Goal: Task Accomplishment & Management: Complete application form

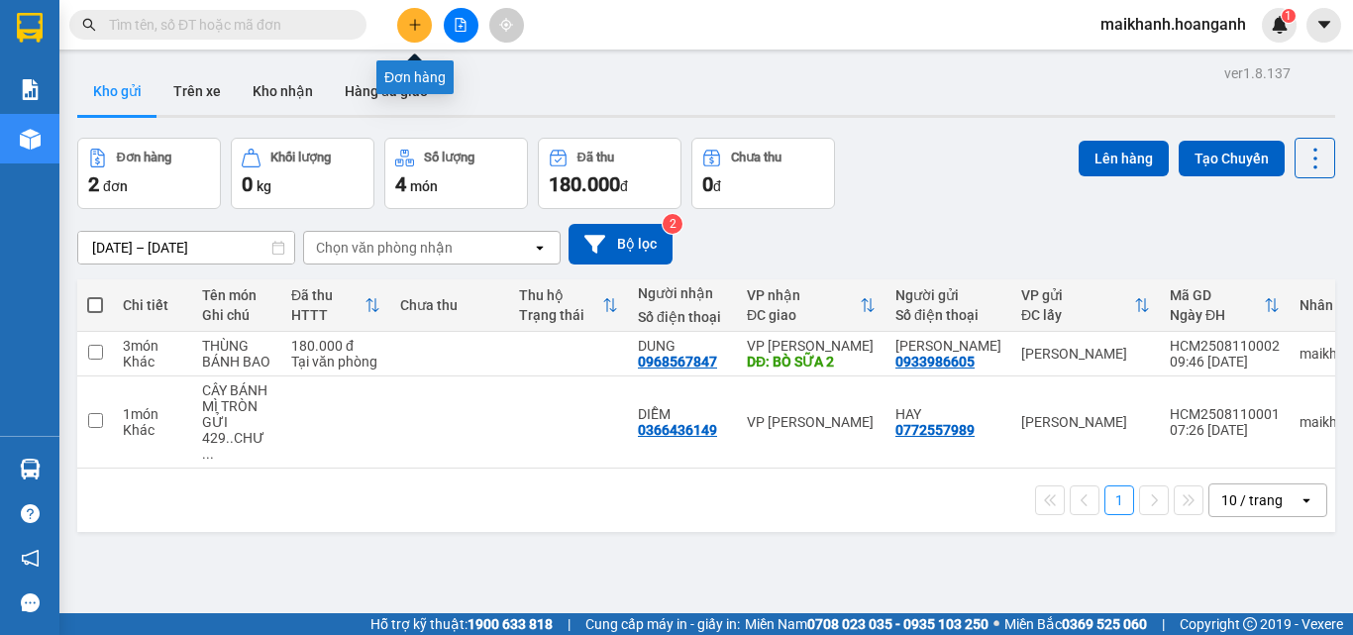
click at [413, 23] on icon "plus" at bounding box center [415, 25] width 14 height 14
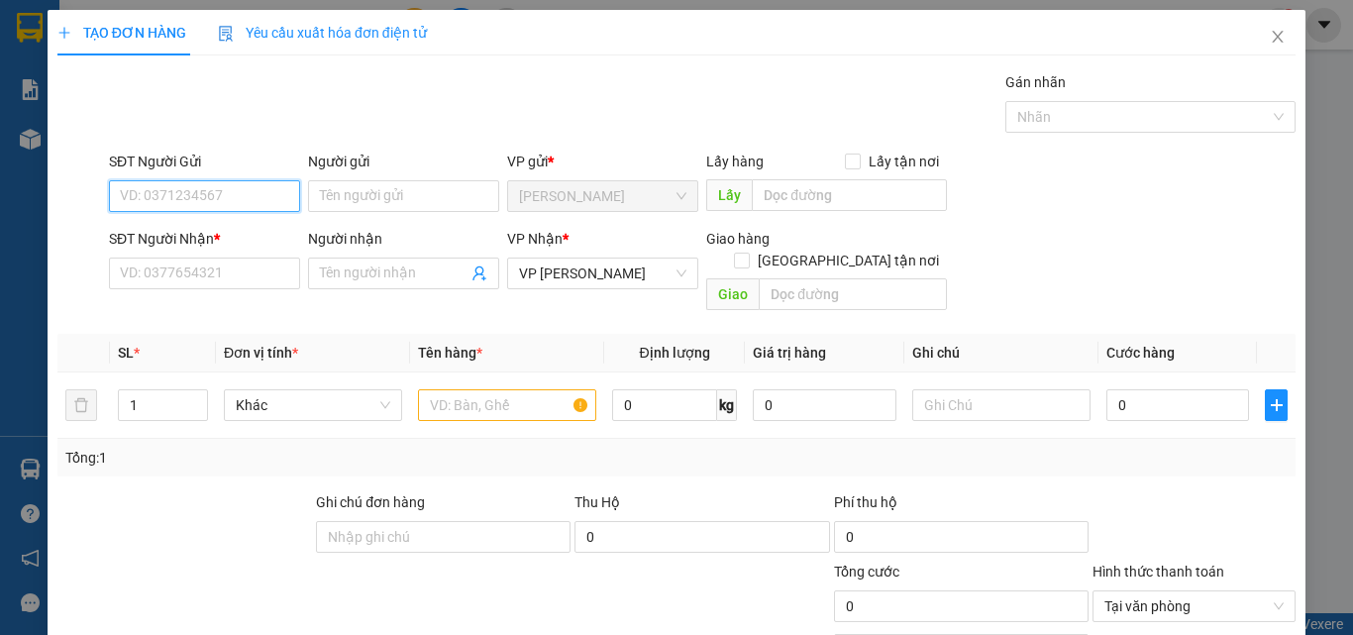
click at [256, 204] on input "SĐT Người Gửi" at bounding box center [204, 196] width 191 height 32
click at [216, 237] on div "0378422498 - ALPHA" at bounding box center [202, 236] width 165 height 22
type input "0378422498"
type input "ALPHA"
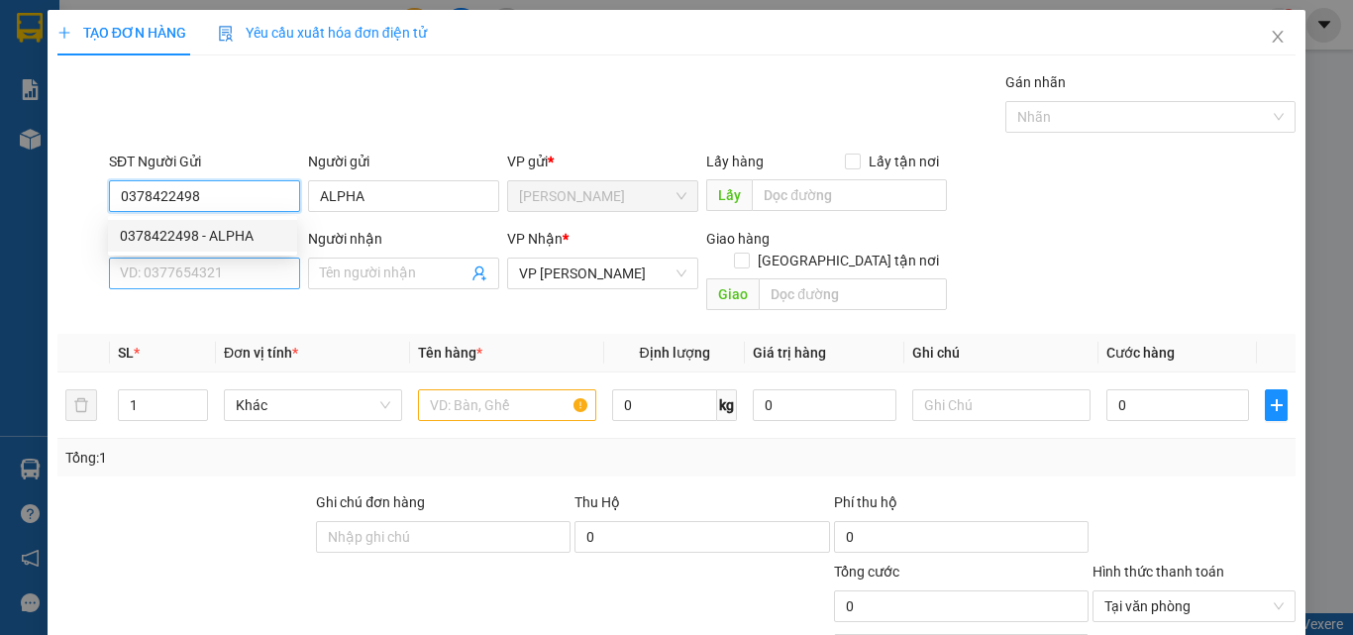
type input "30.000"
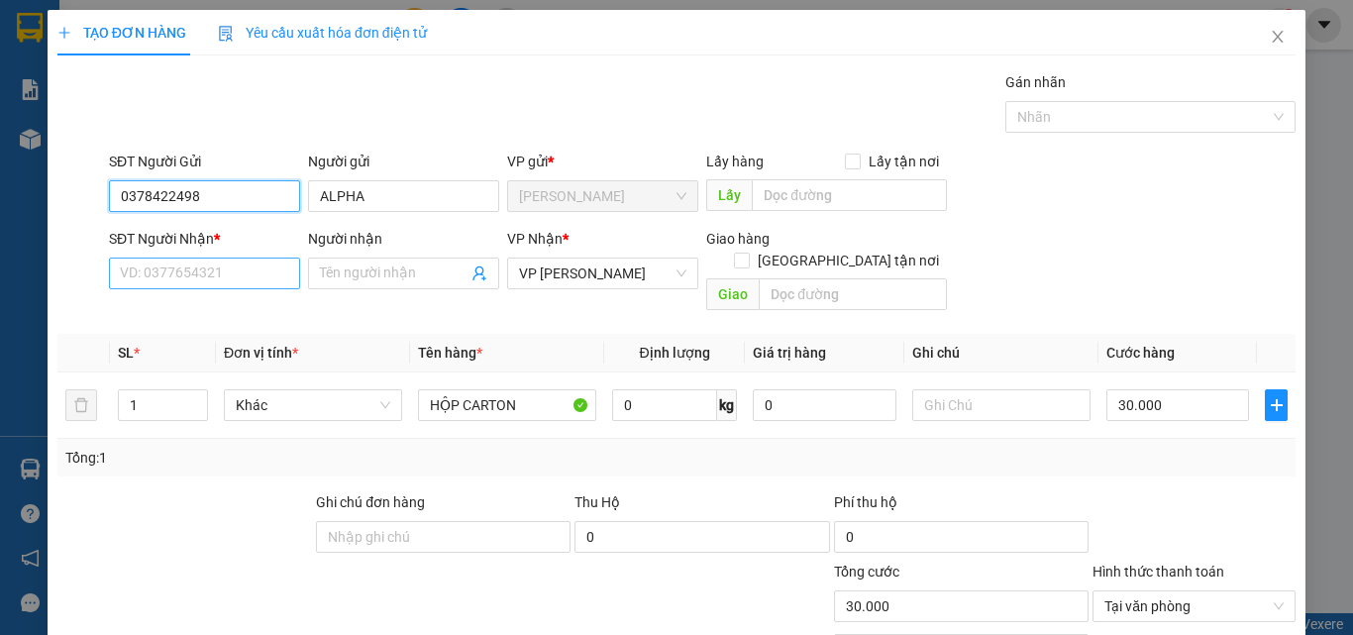
type input "0378422498"
click at [257, 274] on input "SĐT Người Nhận *" at bounding box center [204, 273] width 191 height 32
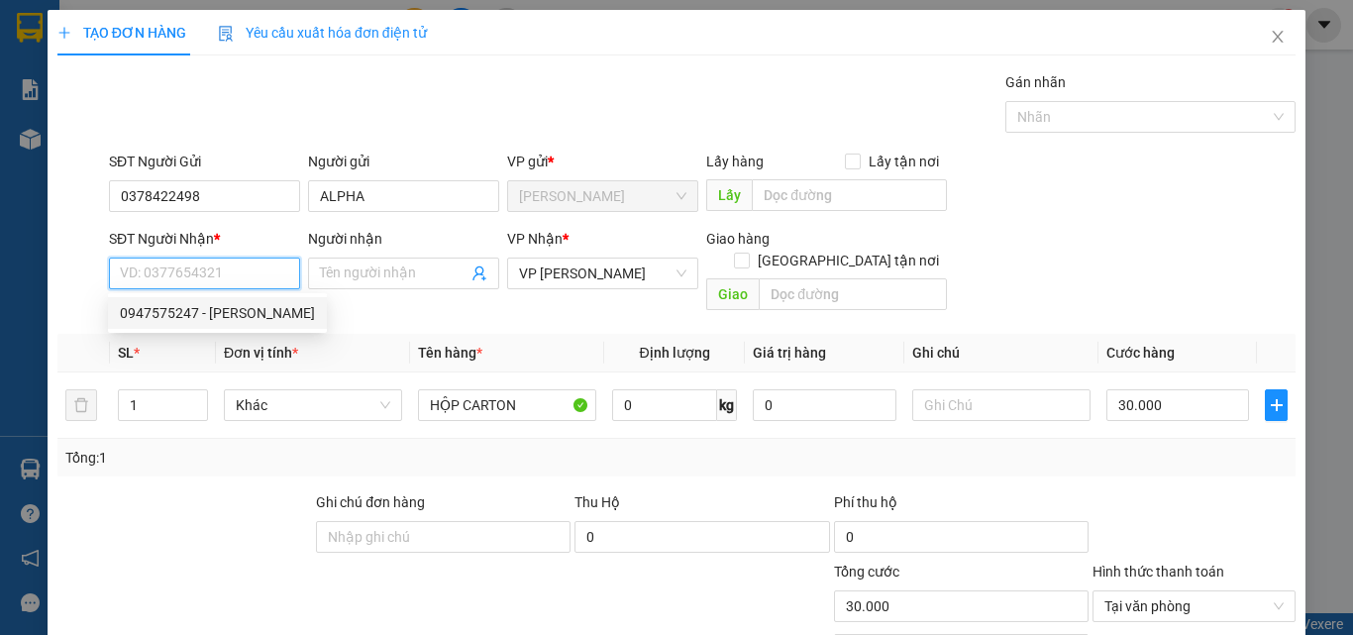
click at [241, 314] on div "0947575247 - [PERSON_NAME]" at bounding box center [217, 313] width 195 height 22
type input "0947575247"
type input "VƯƠNG"
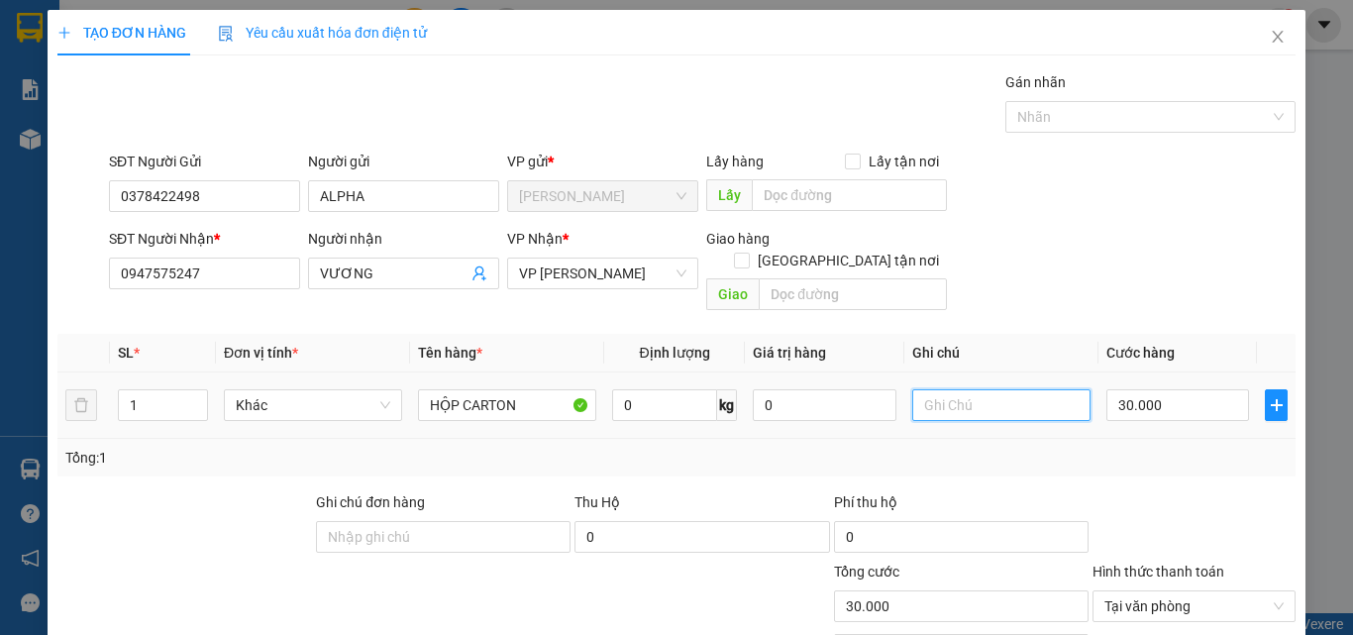
click at [961, 389] on input "text" at bounding box center [1001, 405] width 178 height 32
type input "GỬI 429"
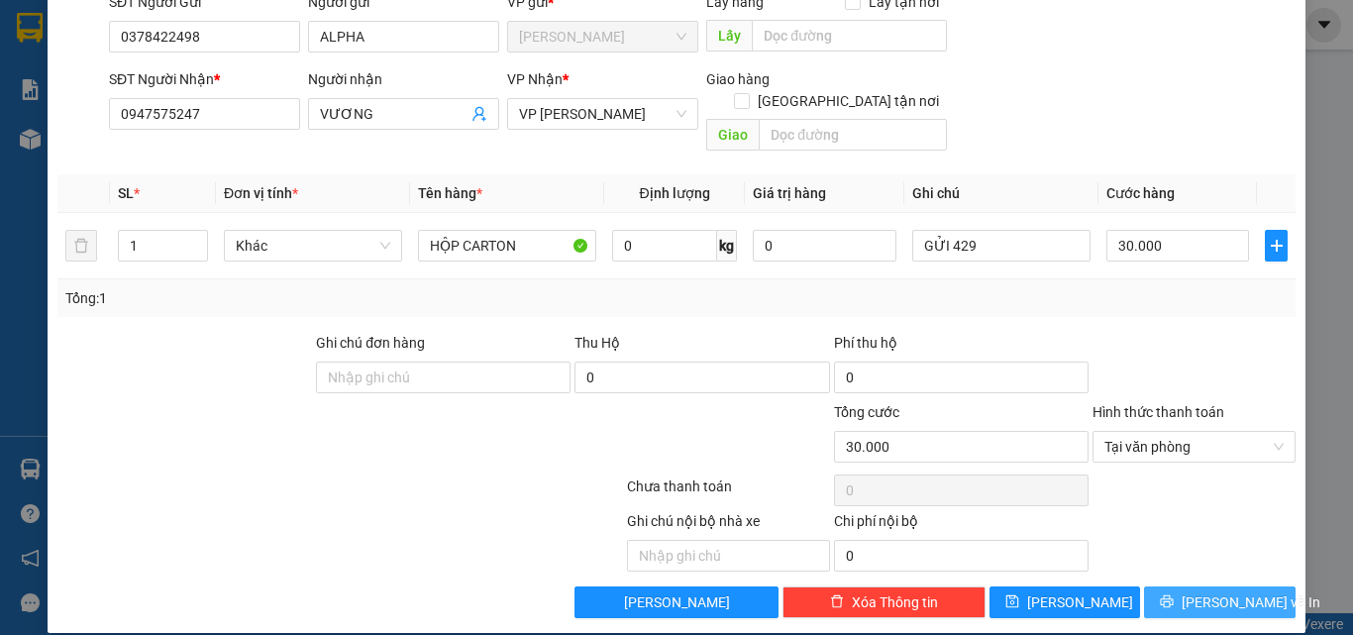
click at [1219, 591] on span "[PERSON_NAME] và In" at bounding box center [1250, 602] width 139 height 22
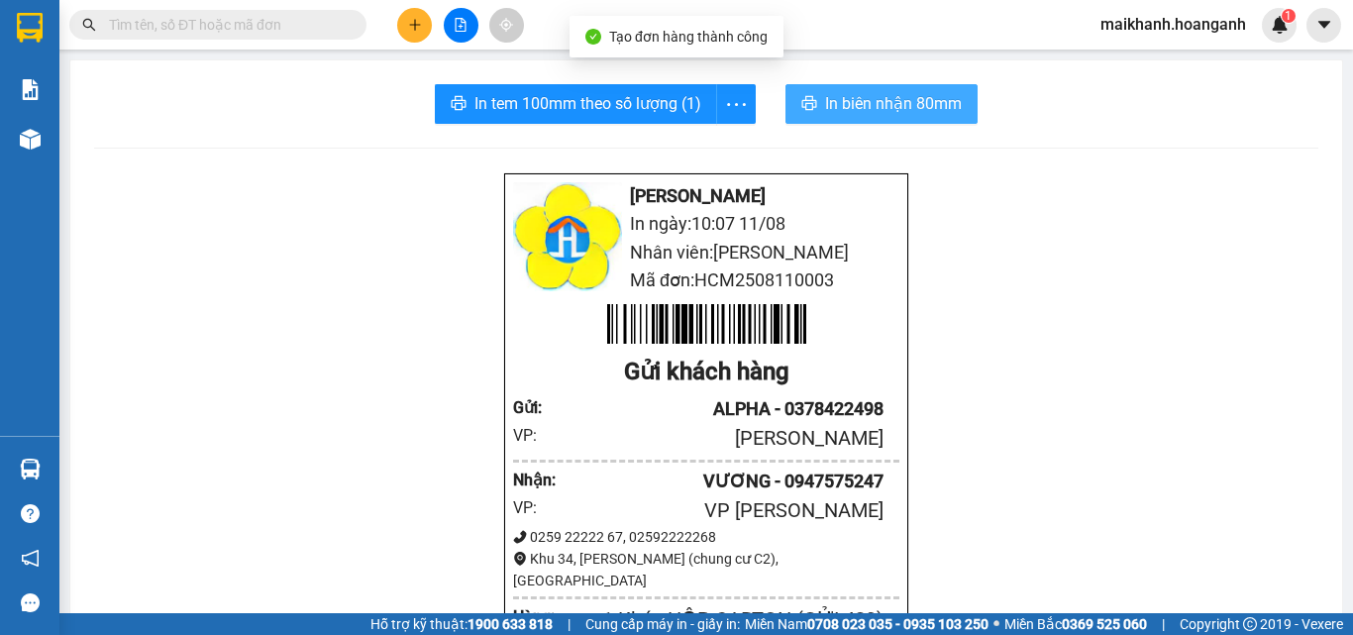
click at [867, 105] on span "In biên nhận 80mm" at bounding box center [893, 103] width 137 height 25
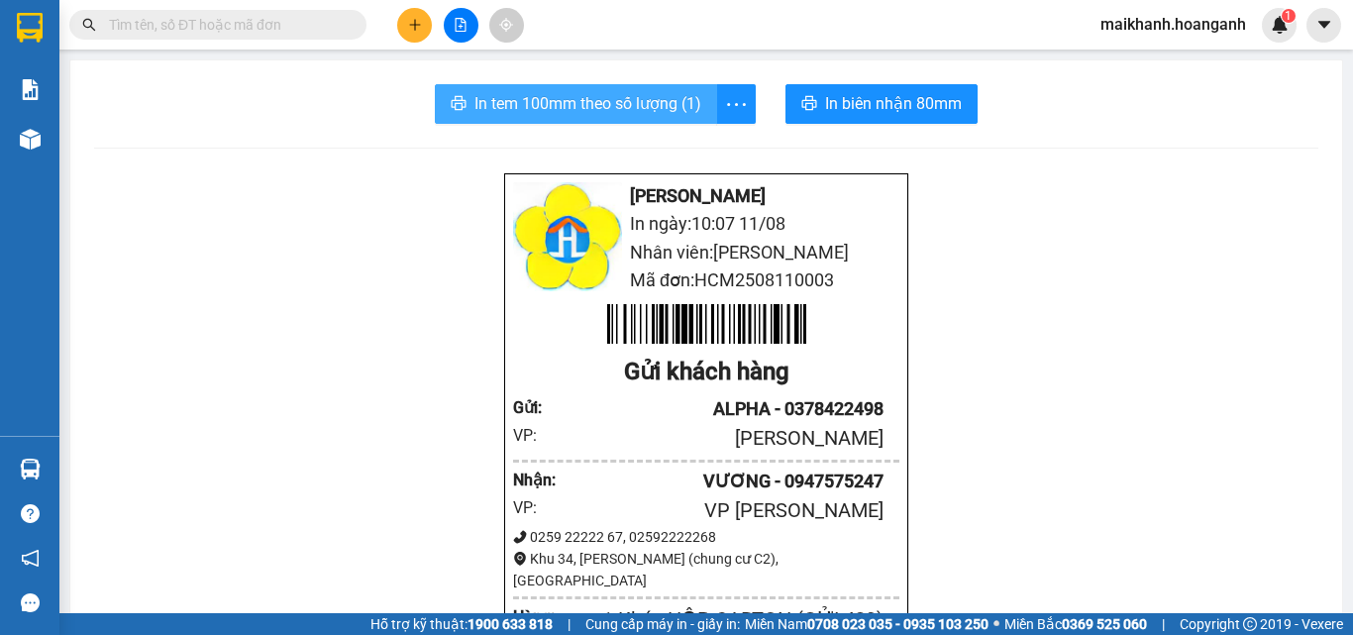
click at [594, 106] on span "In tem 100mm theo số lượng (1)" at bounding box center [587, 103] width 227 height 25
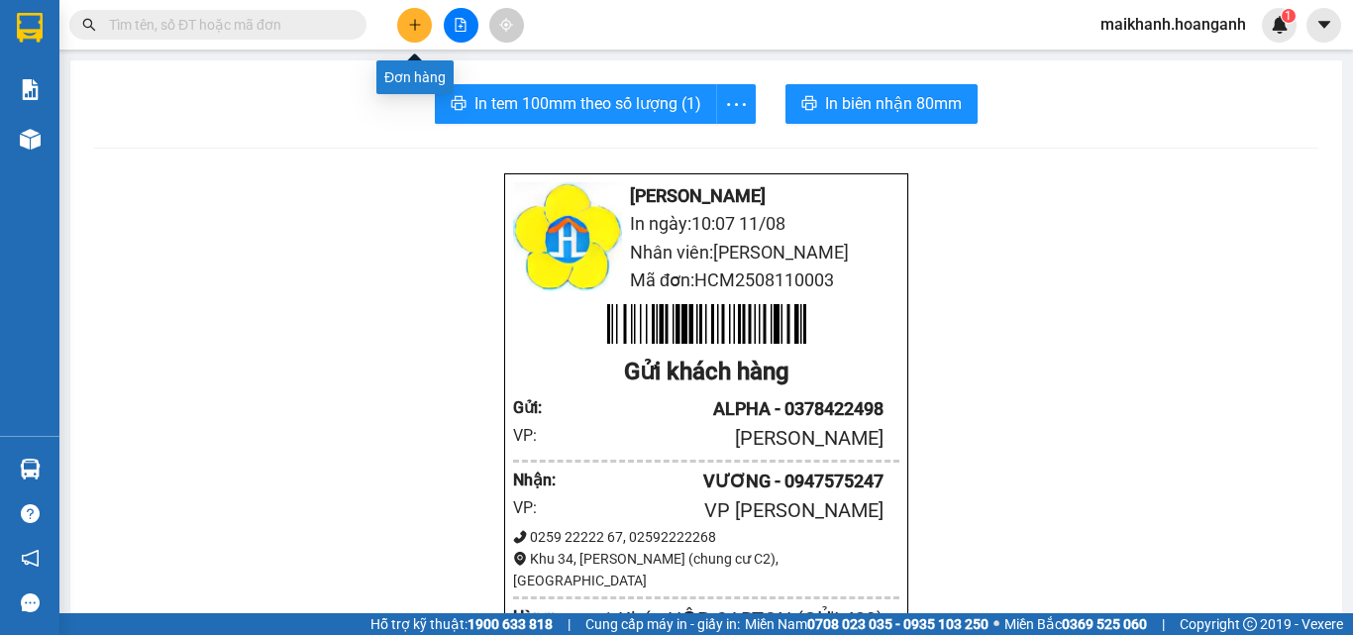
click at [410, 24] on icon "plus" at bounding box center [415, 25] width 14 height 14
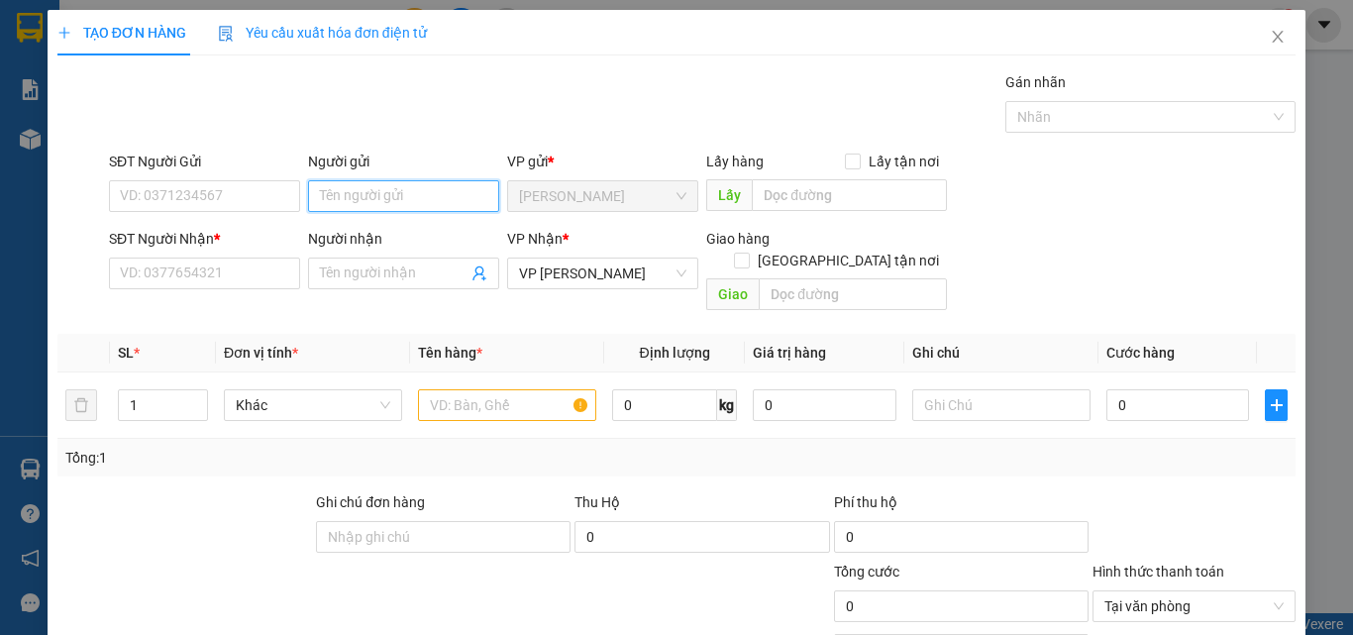
click at [390, 206] on input "Người gửi" at bounding box center [403, 196] width 191 height 32
type input "CTY GAMA"
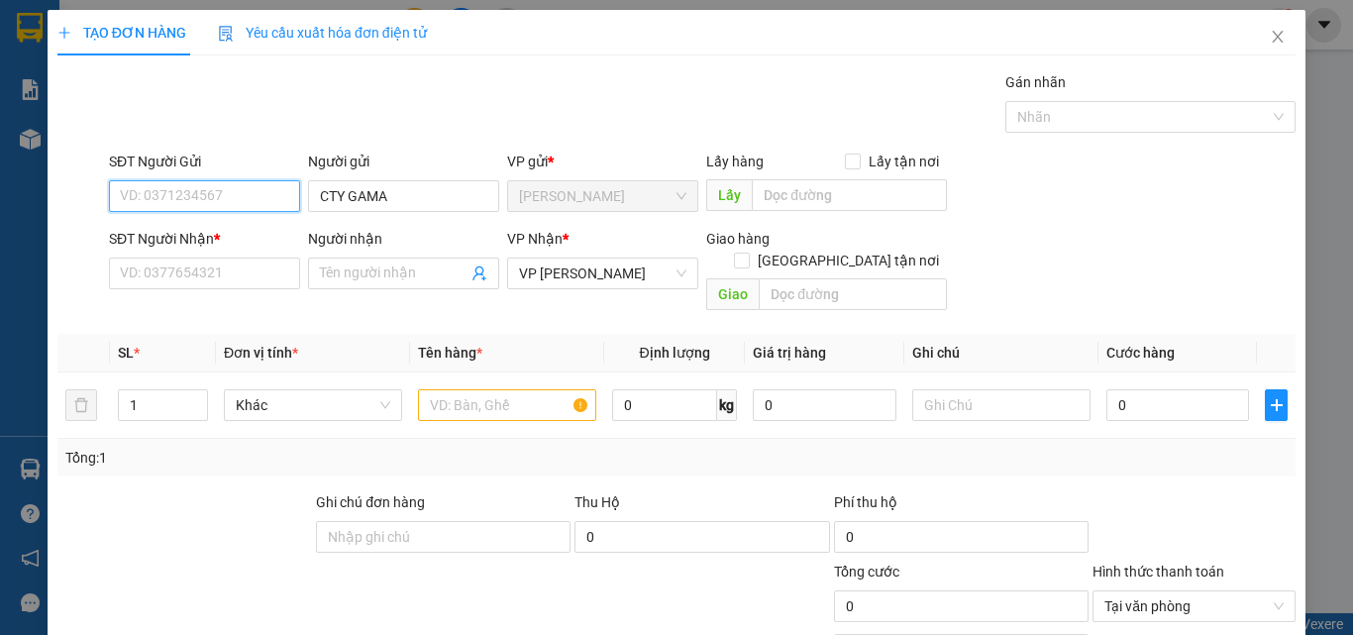
click at [214, 200] on input "SĐT Người Gửi" at bounding box center [204, 196] width 191 height 32
type input "02838123909"
click at [185, 240] on div "02838123909 - CTY GAMMA" at bounding box center [208, 236] width 176 height 22
type input "CTY GAMMA"
type input "40.000"
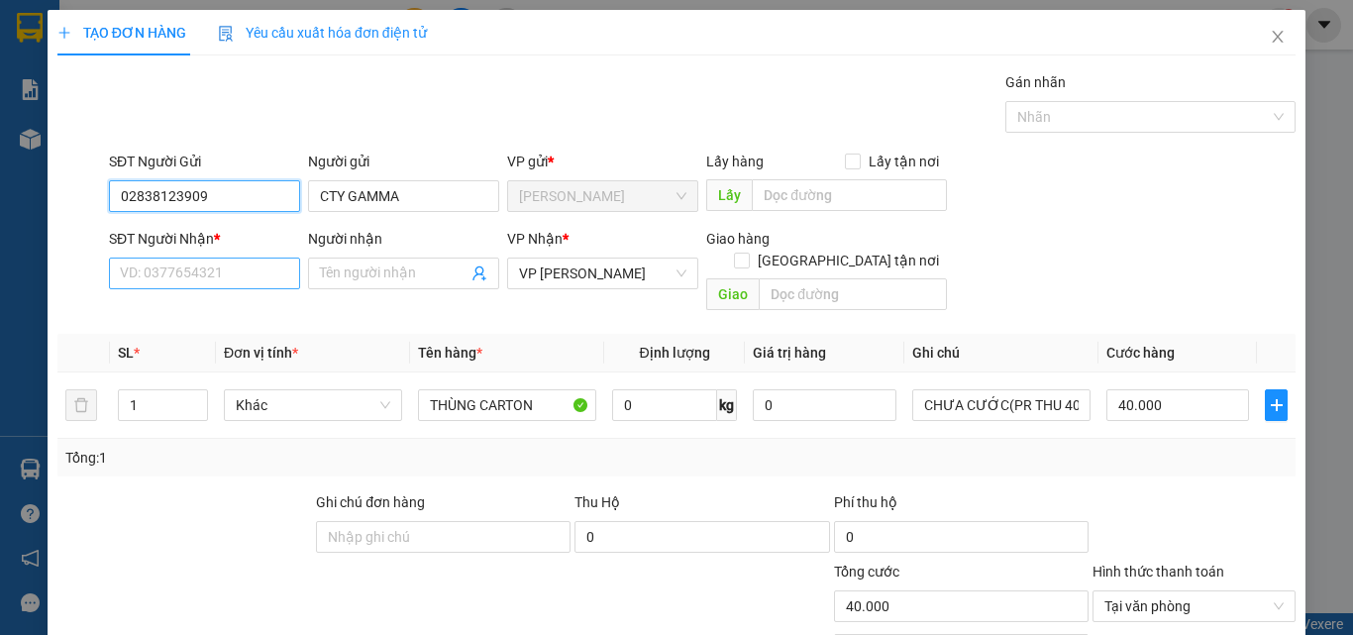
type input "02838123909"
click at [262, 271] on input "SĐT Người Nhận *" at bounding box center [204, 273] width 191 height 32
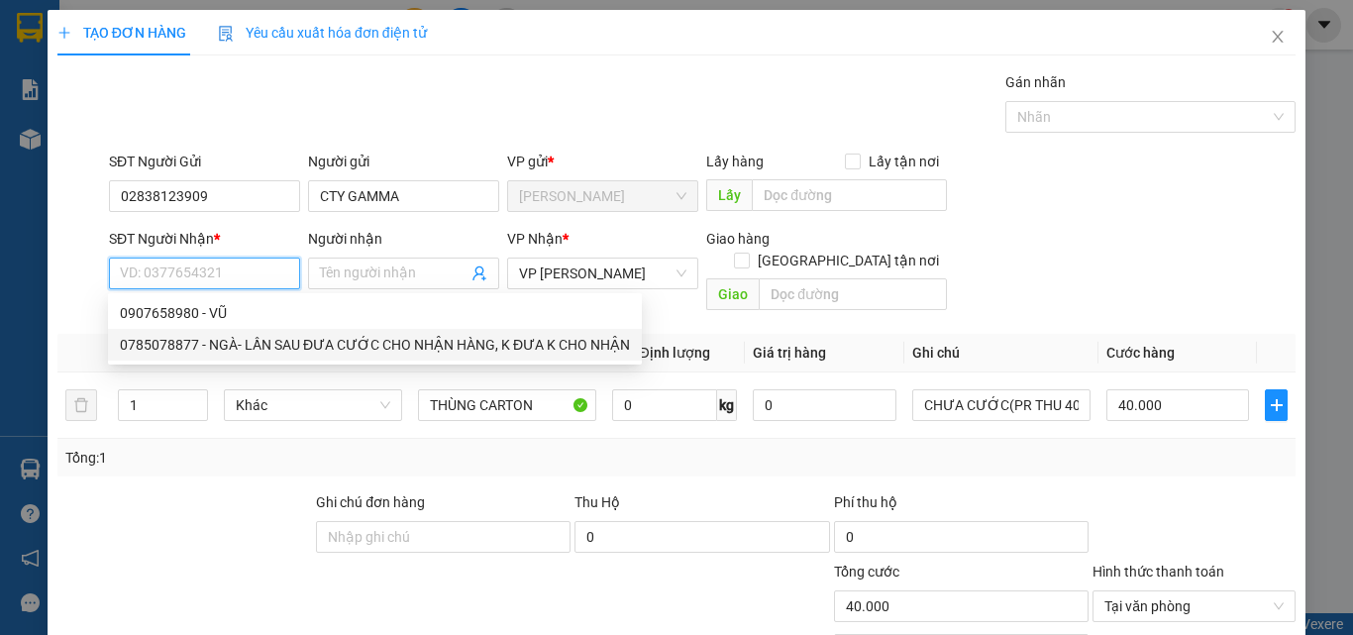
click at [169, 345] on div "0785078877 - NGÀ- LẦN SAU ĐƯA CƯỚC CHO NHẬN HÀNG, K ĐƯA K CHO NHẬN" at bounding box center [375, 345] width 510 height 22
type input "0785078877"
type input "NGÀ- LẦN SAU ĐƯA CƯỚC CHO NHẬN HÀNG, K ĐƯA K CHO NHẬN"
type input "LẦN SAU ĐƯA CƯỚC CHO NHẬN HÀNG, K ĐƯA K CHO NHẬN"
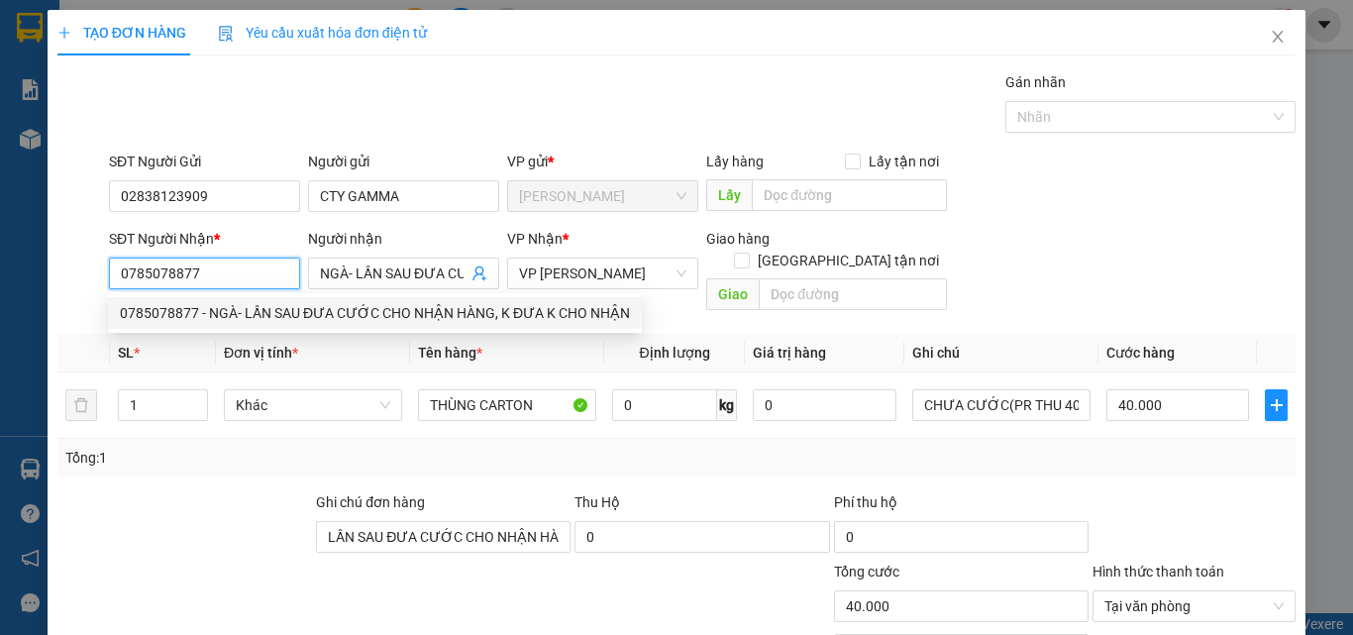
type input "70.000"
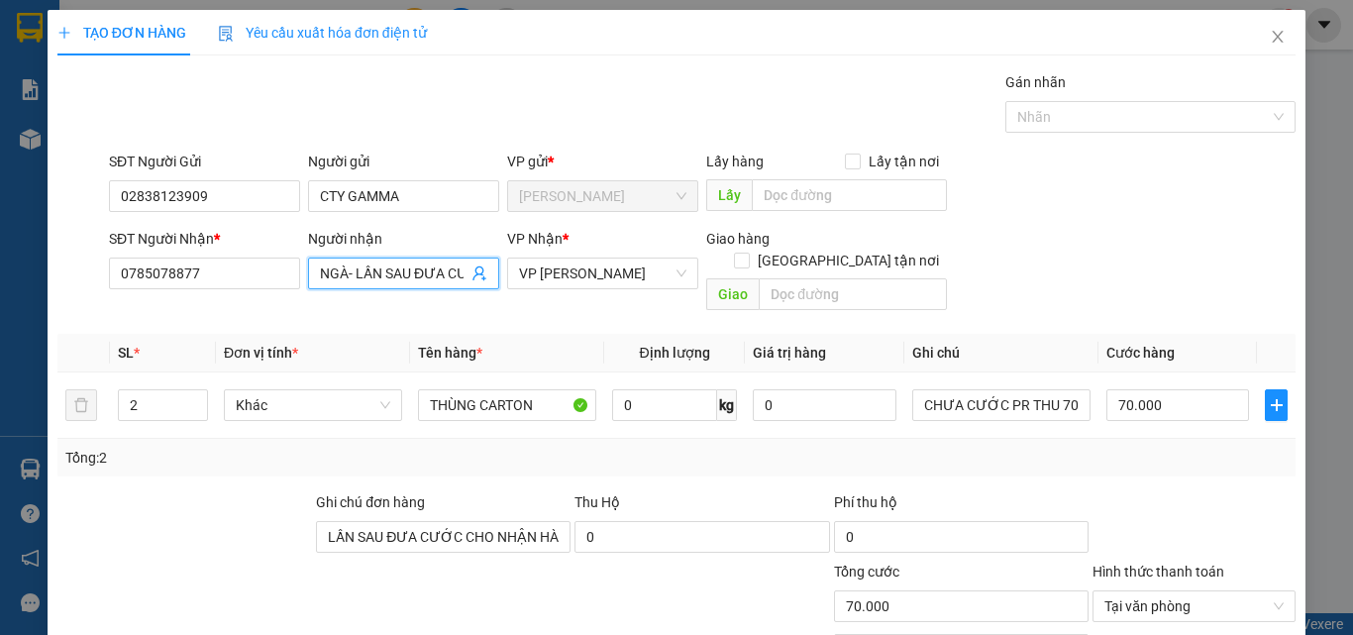
scroll to position [0, 279]
click at [459, 277] on input "NGÀ- LẦN SAU ĐƯA CƯỚC CHO NHẬN HÀNG, K ĐƯA K CHO NHẬN" at bounding box center [394, 273] width 148 height 22
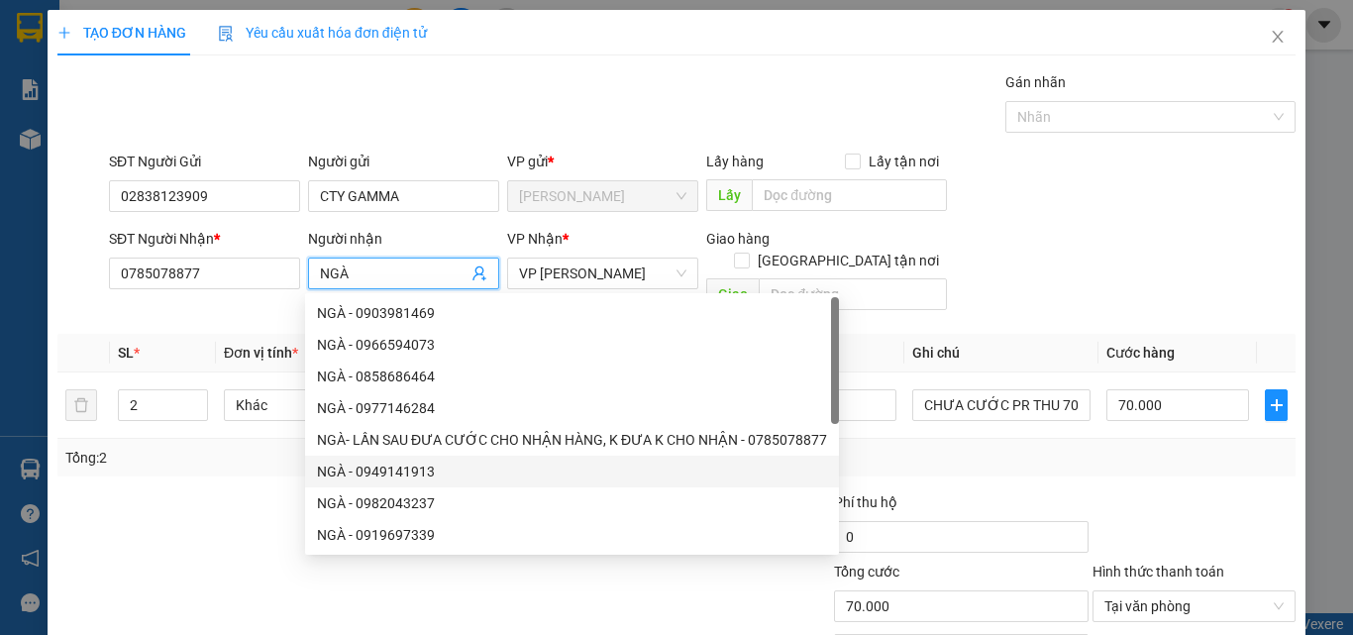
type input "NGÀ"
click at [1109, 228] on div "SĐT Người Nhận * 0785078877 Người nhận NGÀ VP Nhận * VP [PERSON_NAME] hàng Giao…" at bounding box center [702, 273] width 1194 height 91
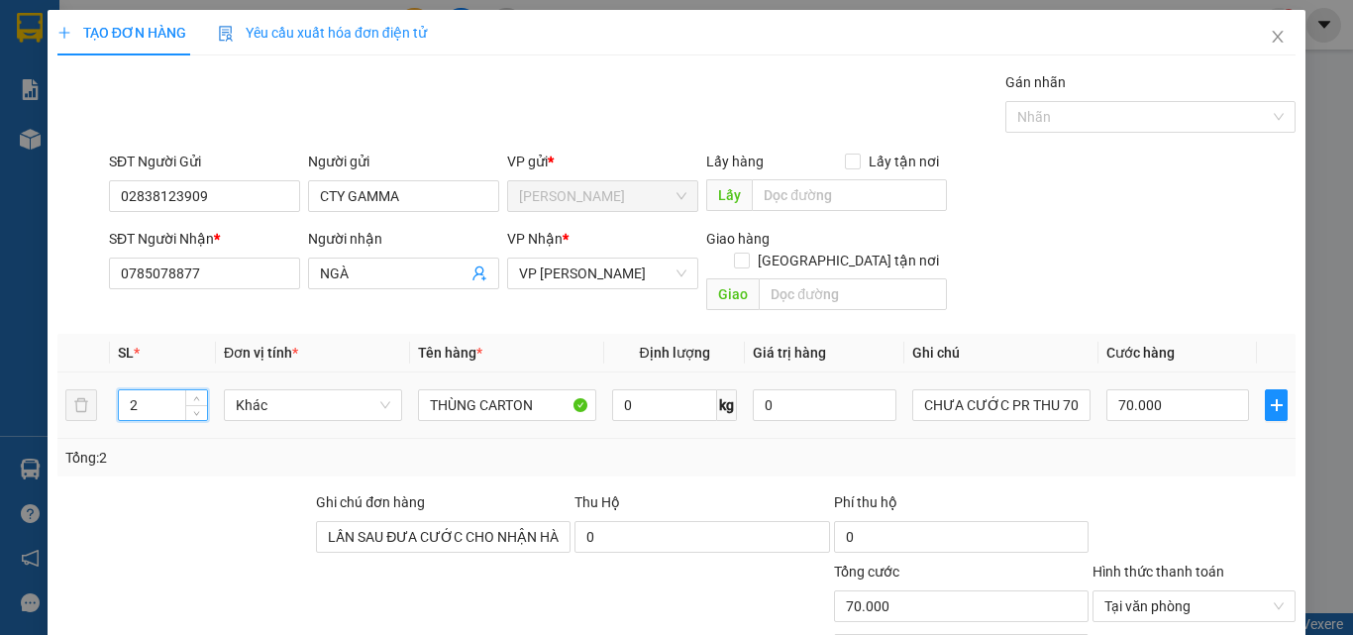
click at [175, 390] on input "2" at bounding box center [163, 405] width 88 height 30
type input "1"
click at [1188, 389] on input "70.000" at bounding box center [1177, 405] width 143 height 32
type input "0"
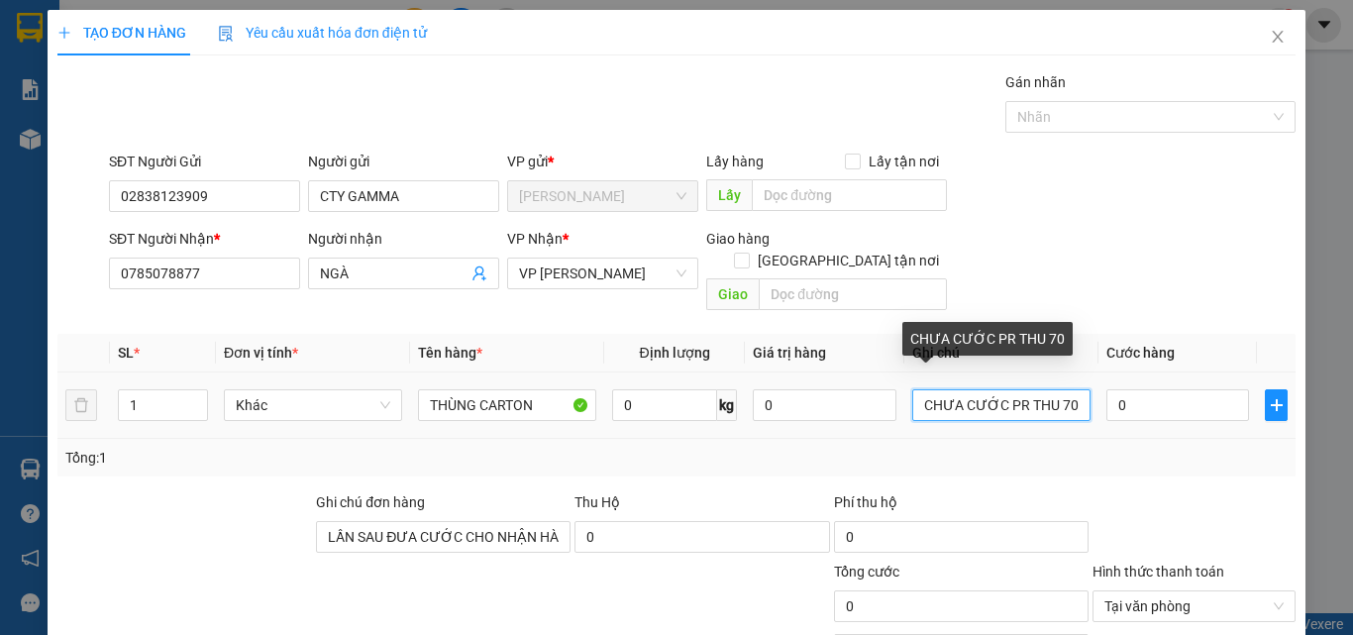
click at [1054, 389] on input "CHƯA CƯỚC PR THU 70" at bounding box center [1001, 405] width 178 height 32
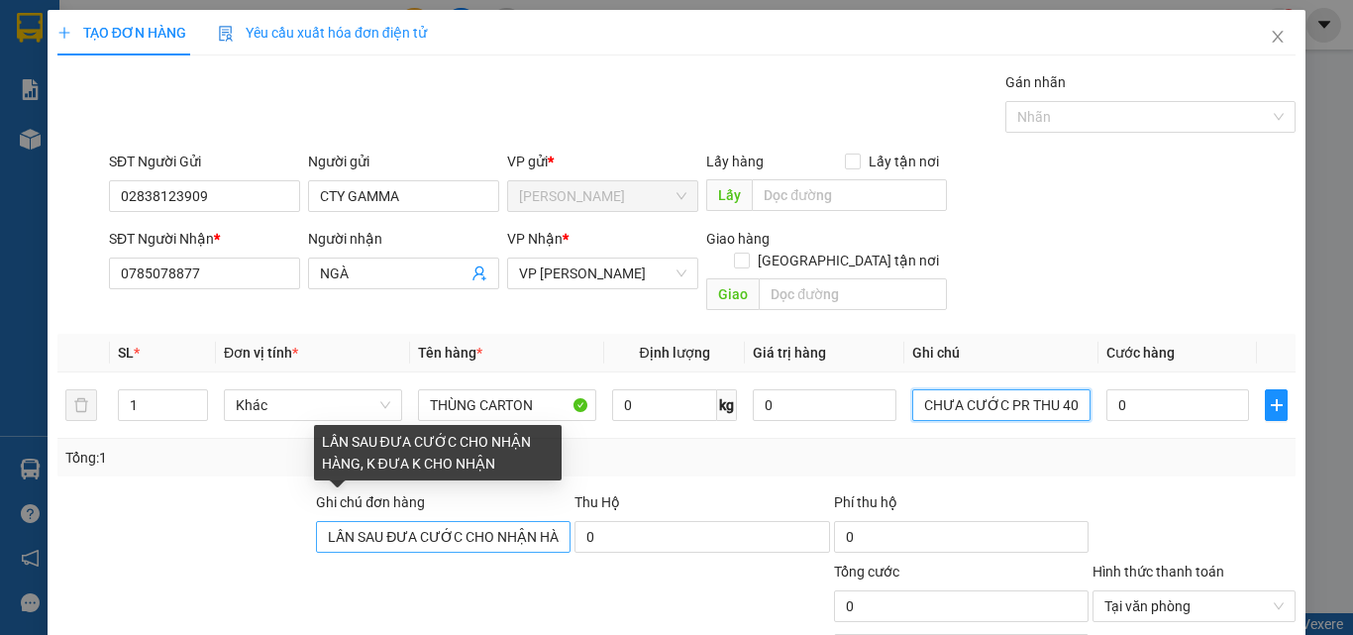
type input "CHƯA CƯỚC PR THU 40"
click at [548, 521] on input "LẦN SAU ĐƯA CƯỚC CHO NHẬN HÀNG, K ĐƯA K CHO NHẬN" at bounding box center [443, 537] width 255 height 32
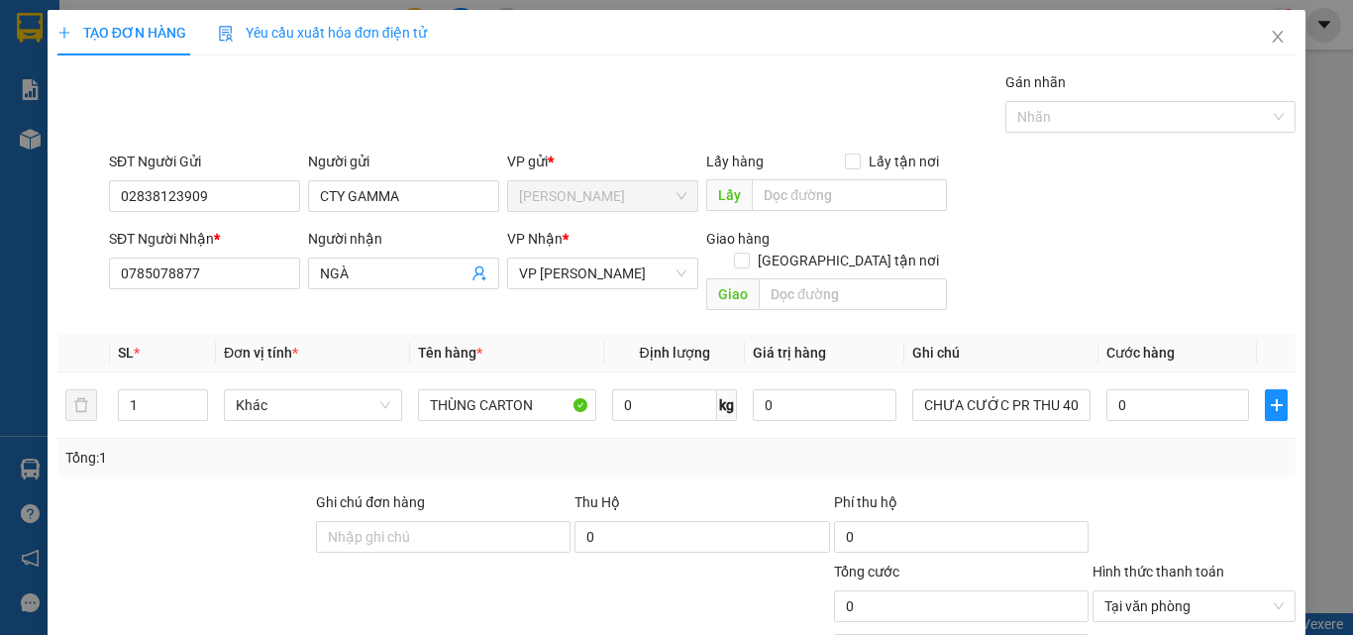
scroll to position [159, 0]
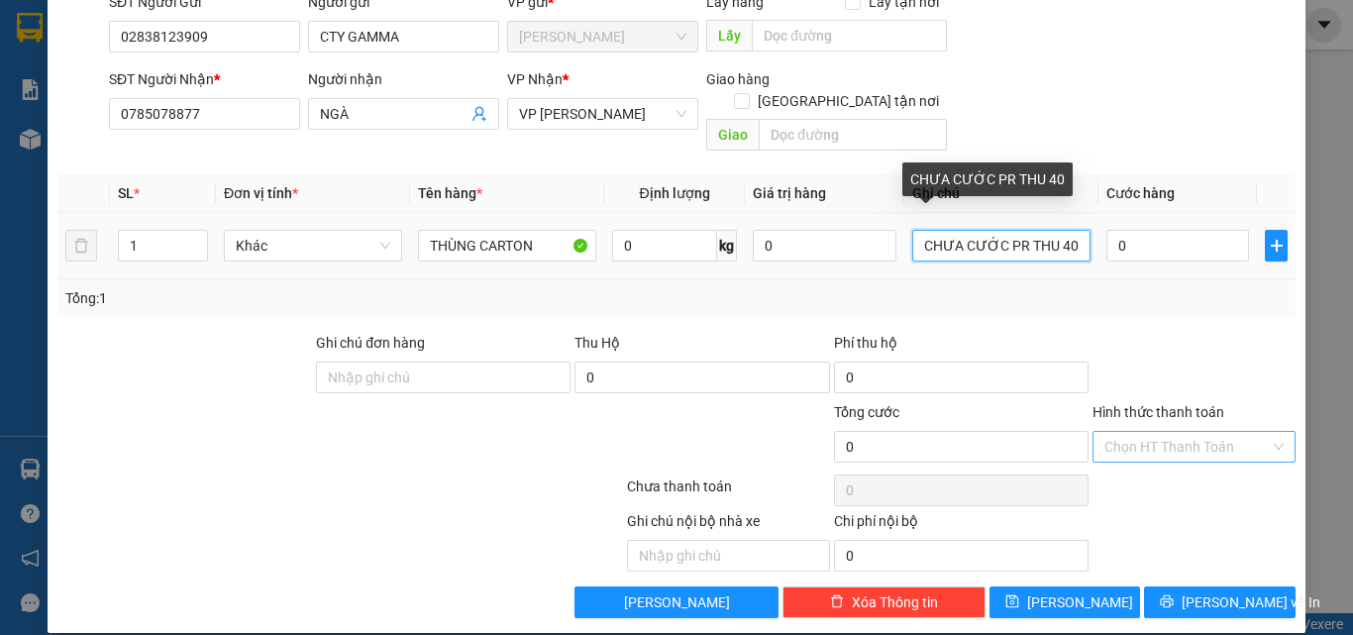
click at [912, 235] on input "CHƯA CƯỚC PR THU 40" at bounding box center [1001, 246] width 178 height 32
click at [912, 235] on input "KO KIỂM..CHƯA CƯỚC PR THU 40" at bounding box center [1001, 246] width 178 height 32
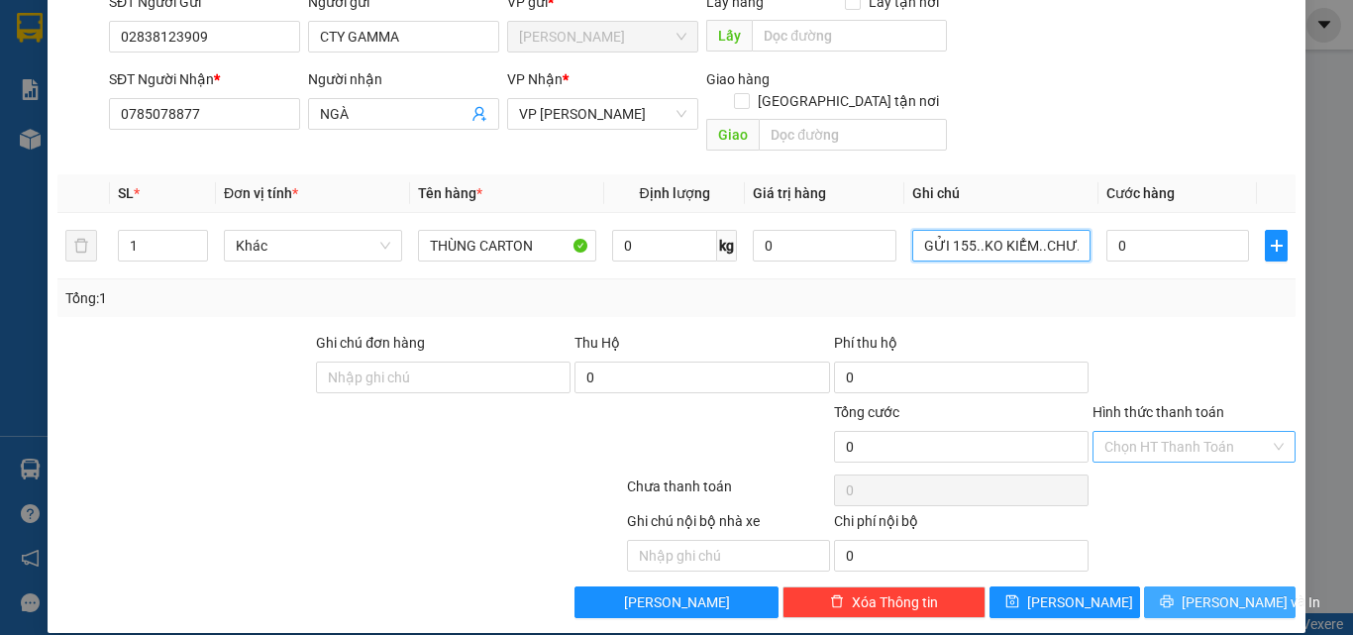
type input "GỬI 155..KO KIỂM..CHƯA CƯỚC PR THU 40"
click at [1241, 591] on span "[PERSON_NAME] và In" at bounding box center [1250, 602] width 139 height 22
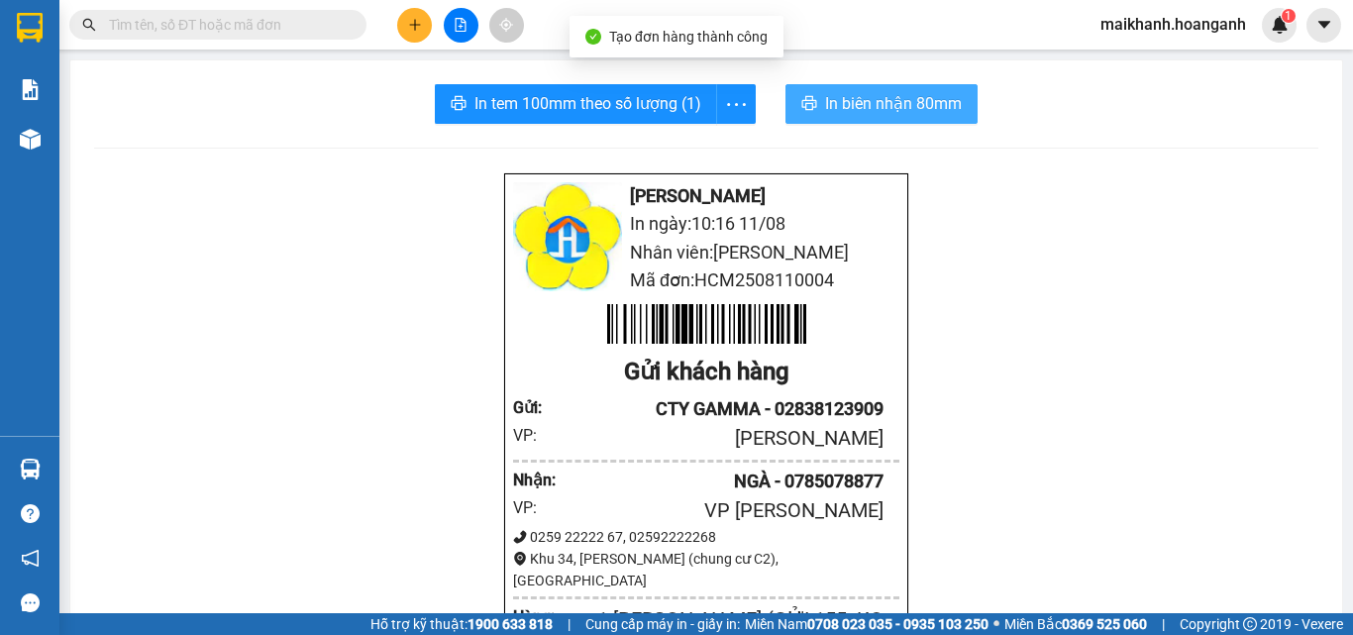
click at [861, 107] on span "In biên nhận 80mm" at bounding box center [893, 103] width 137 height 25
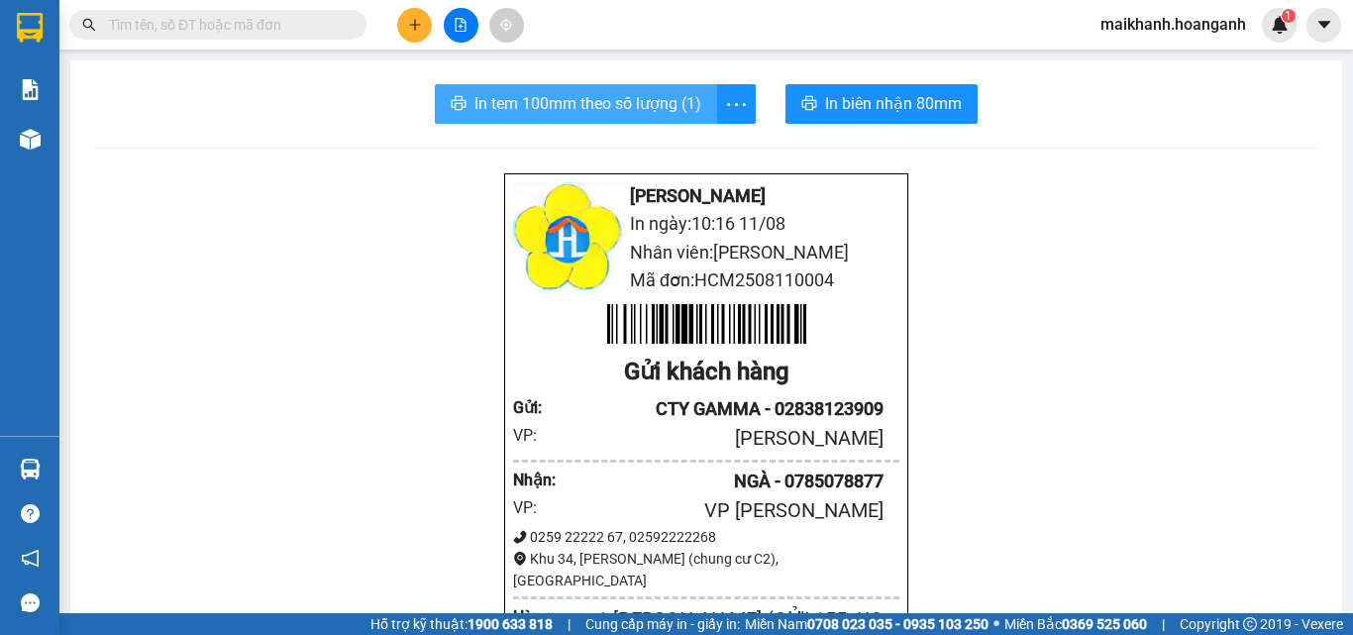
click at [567, 97] on span "In tem 100mm theo số lượng (1)" at bounding box center [587, 103] width 227 height 25
